Goal: Transaction & Acquisition: Purchase product/service

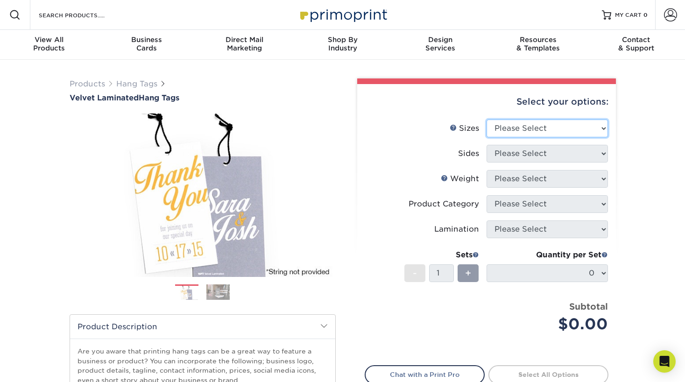
select select "2.00x2.00"
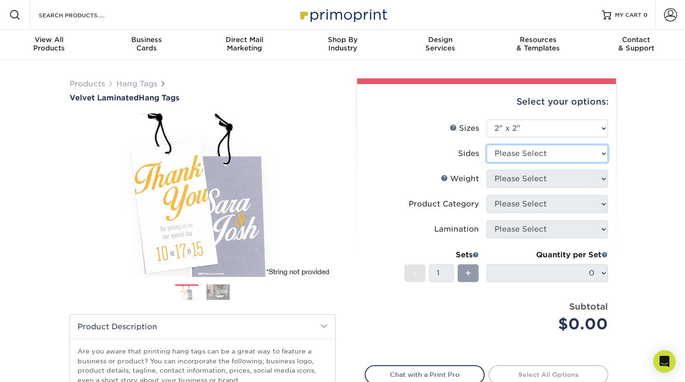
select select "13abbda7-1d64-4f25-8bb2-c179b224825d"
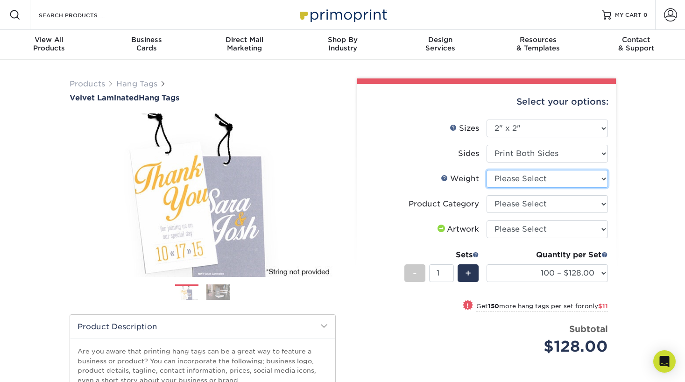
select select "16PT"
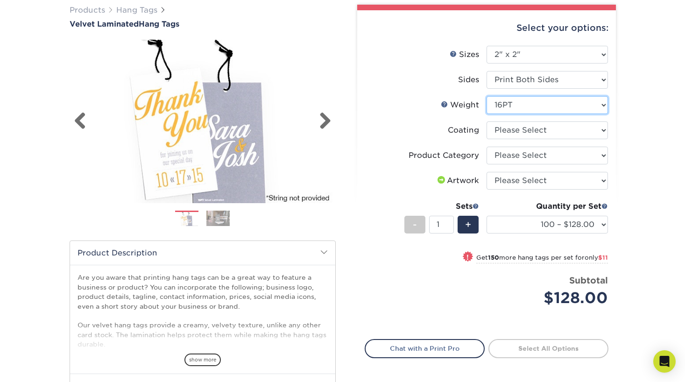
scroll to position [82, 0]
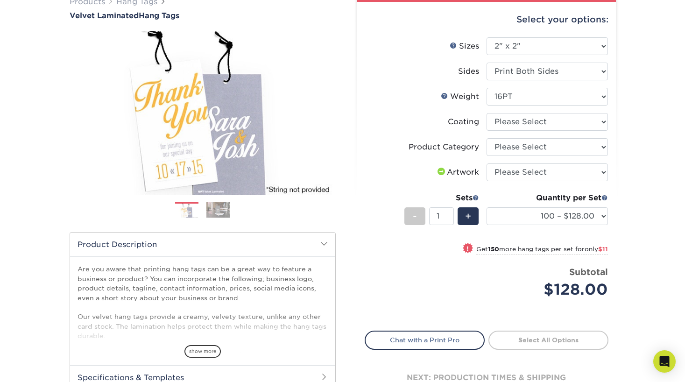
click at [223, 210] on img at bounding box center [217, 210] width 23 height 16
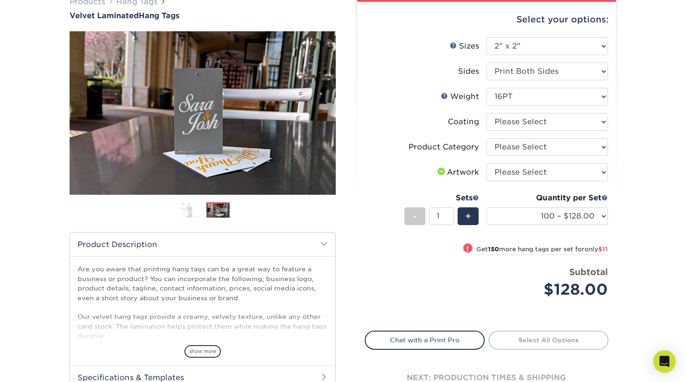
click at [189, 212] on img at bounding box center [186, 210] width 23 height 16
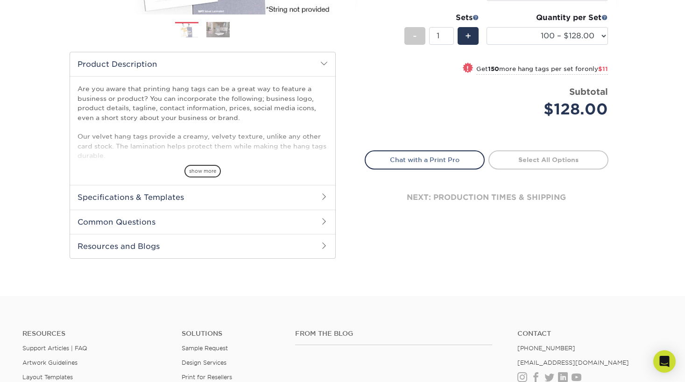
scroll to position [261, 0]
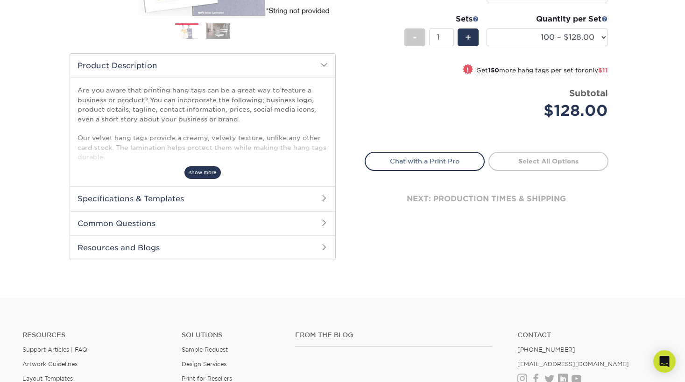
click at [205, 173] on span "show more" at bounding box center [202, 172] width 36 height 13
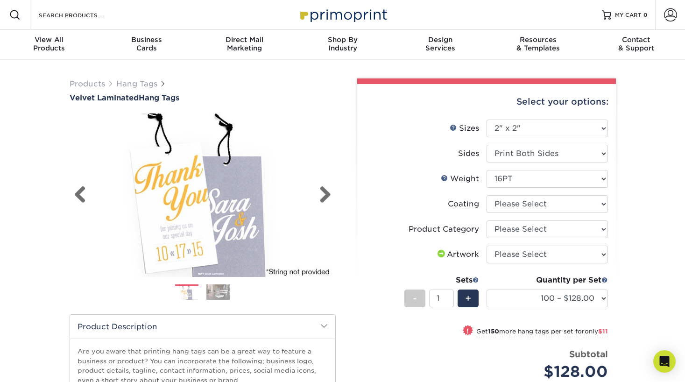
scroll to position [0, 0]
click at [217, 298] on img at bounding box center [217, 292] width 23 height 16
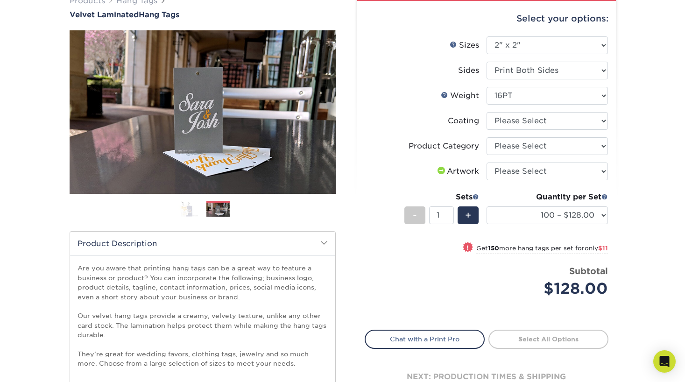
scroll to position [138, 0]
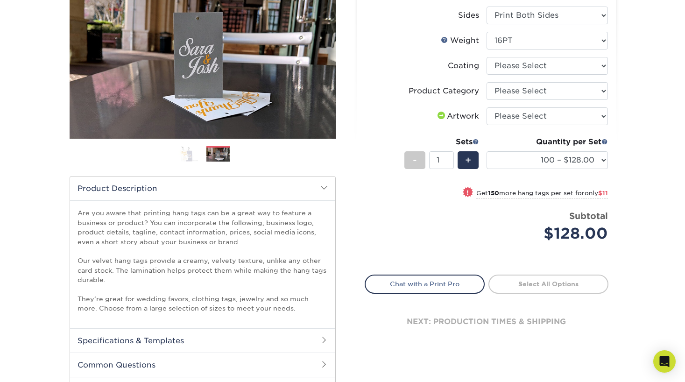
click at [192, 156] on img at bounding box center [186, 154] width 23 height 16
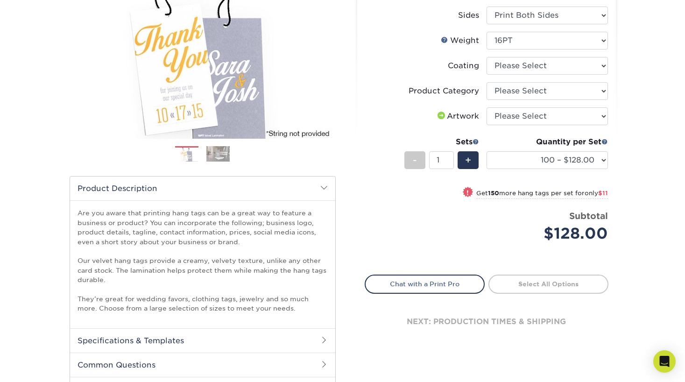
click at [218, 165] on ol at bounding box center [203, 157] width 266 height 22
click at [218, 161] on ol at bounding box center [203, 157] width 266 height 22
click at [218, 158] on img at bounding box center [217, 154] width 23 height 16
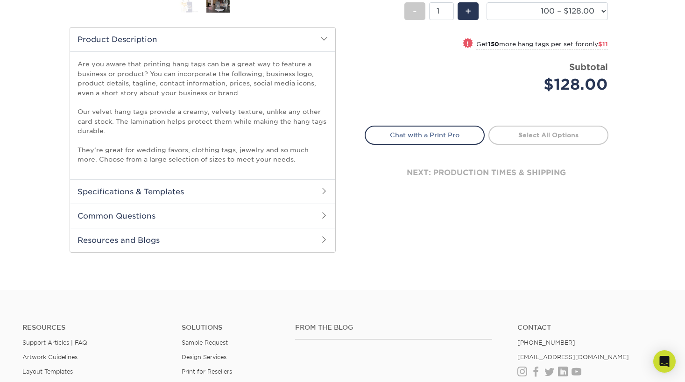
scroll to position [288, 0]
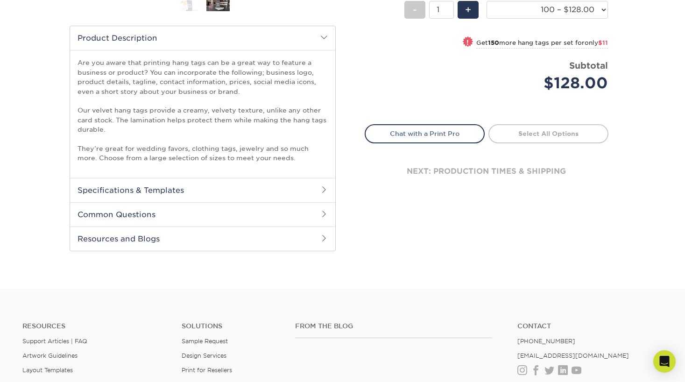
click at [165, 189] on h2 "Specifications & Templates" at bounding box center [202, 190] width 265 height 24
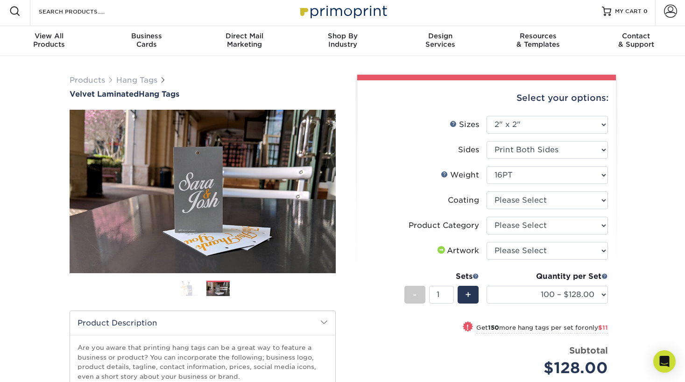
scroll to position [2, 0]
